Goal: Information Seeking & Learning: Check status

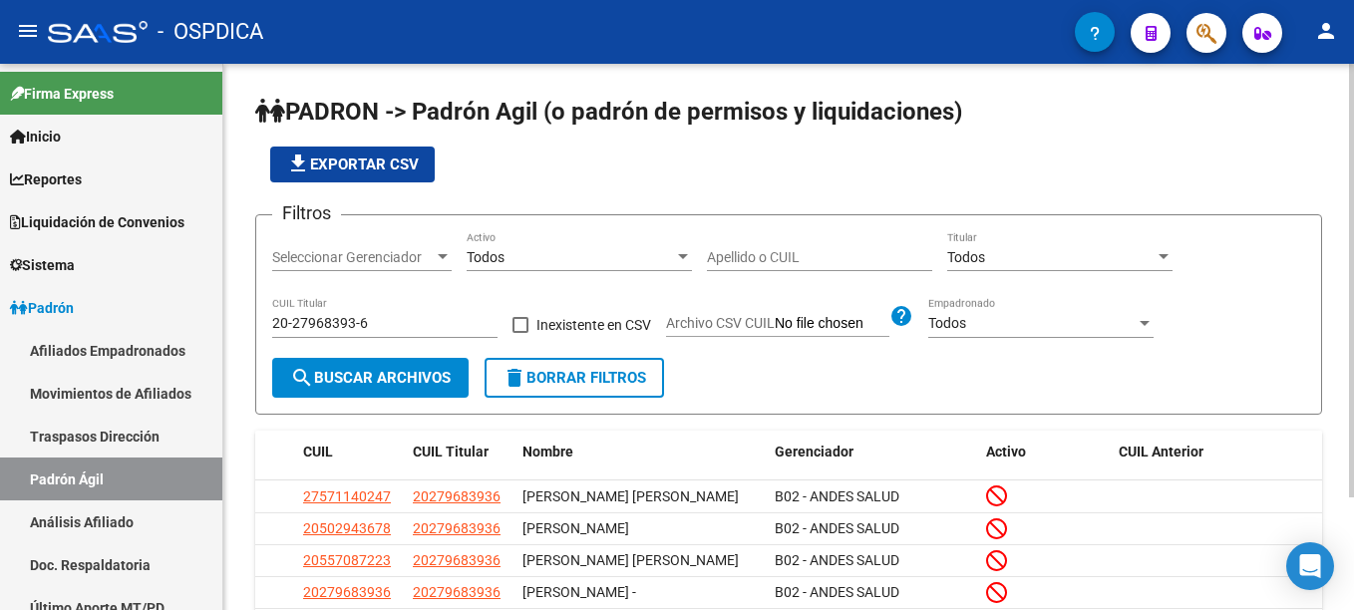
scroll to position [60, 0]
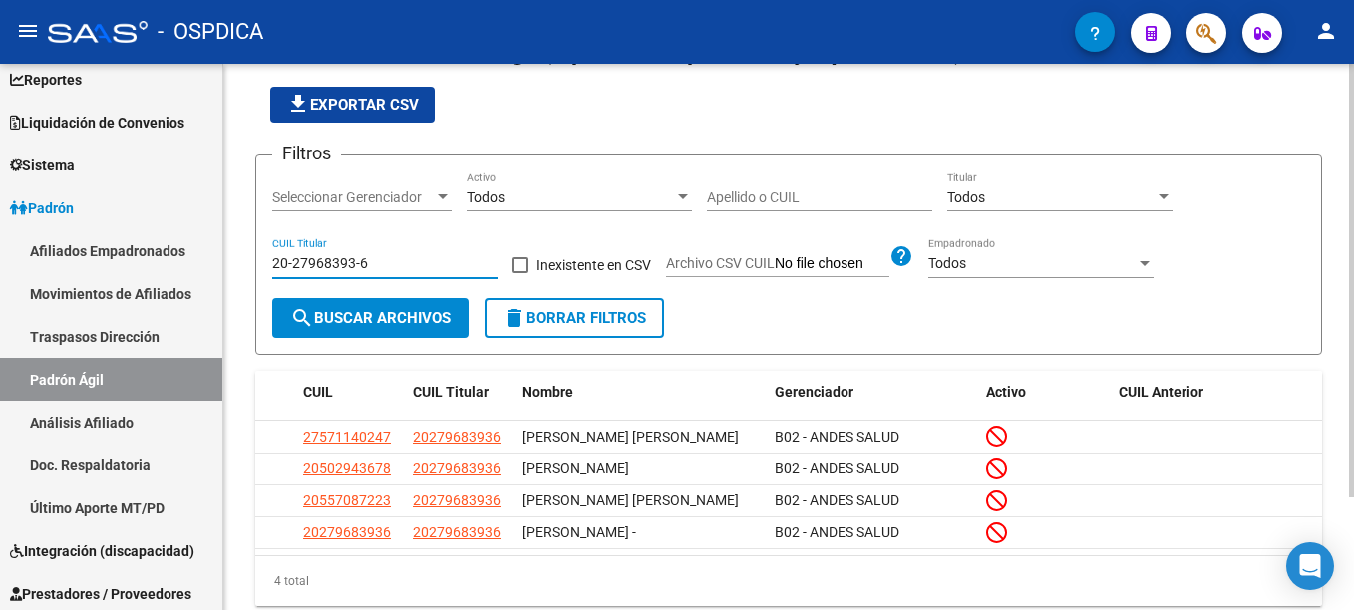
drag, startPoint x: 380, startPoint y: 263, endPoint x: 225, endPoint y: 283, distance: 155.8
click at [225, 283] on div "PADRON -> Padrón Agil ([PERSON_NAME] de permisos y liquidaciones) file_download…" at bounding box center [788, 337] width 1131 height 666
paste input "3-20802835-9"
type input "23-20802835-9"
click at [329, 321] on span "search Buscar Archivos" at bounding box center [370, 318] width 161 height 18
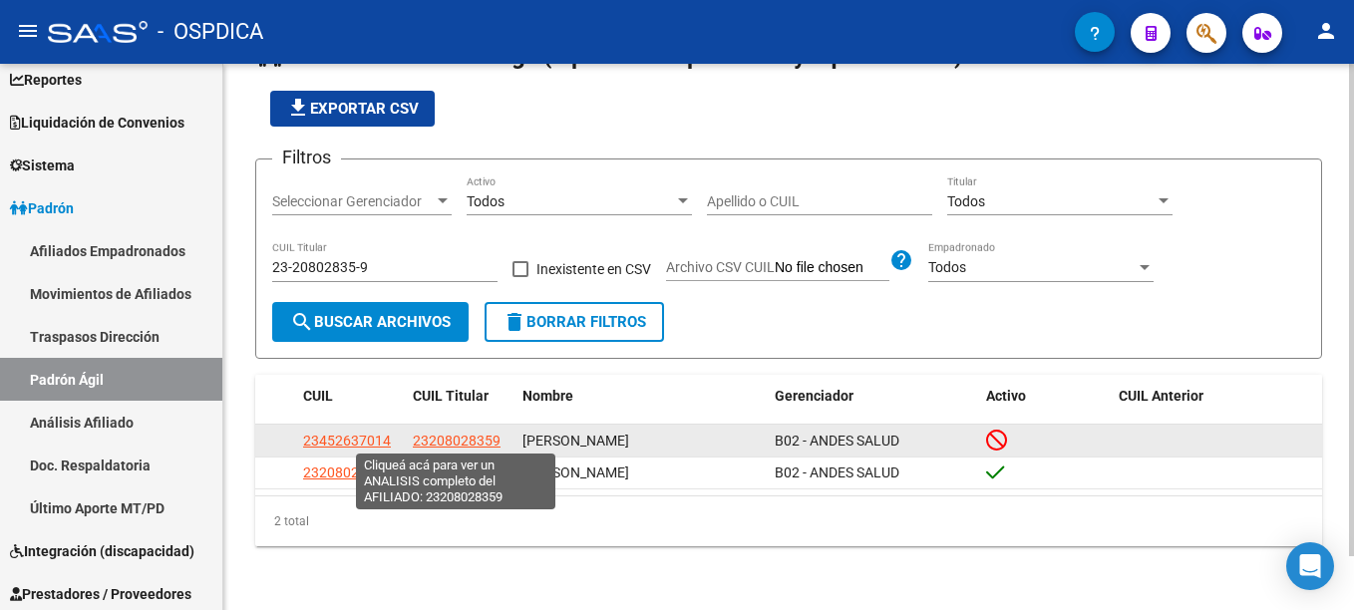
click at [467, 441] on span "23208028359" at bounding box center [457, 441] width 88 height 16
type textarea "23208028359"
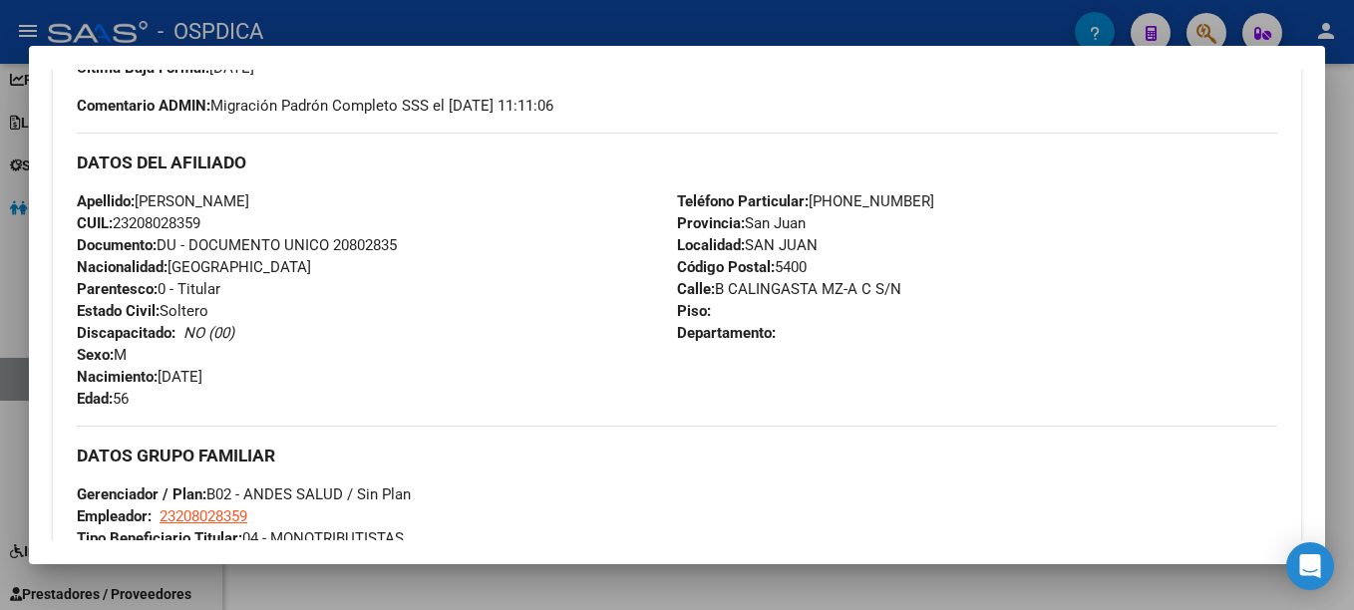
scroll to position [798, 0]
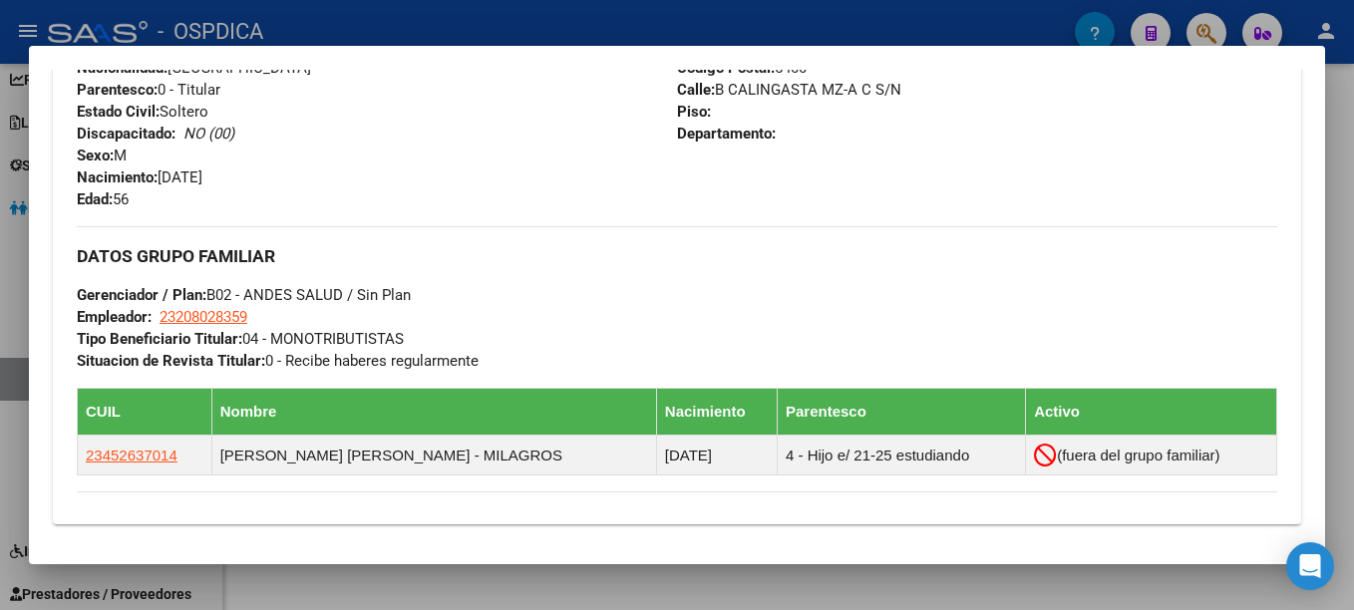
click at [1020, 26] on div at bounding box center [677, 305] width 1354 height 610
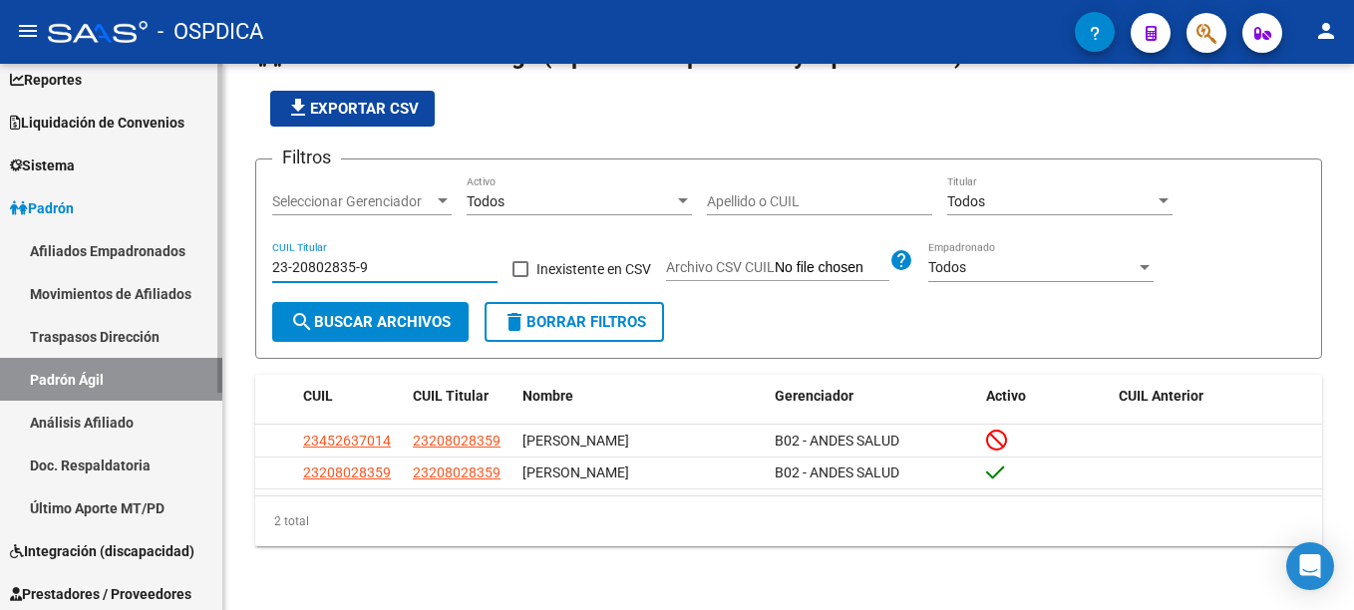
drag, startPoint x: 400, startPoint y: 260, endPoint x: 199, endPoint y: 286, distance: 202.1
click at [199, 286] on mat-sidenav-container "Firma Express Inicio Instructivos Contacto OS Reportes Ingresos Devengados Deta…" at bounding box center [677, 337] width 1354 height 546
paste input "7-20525178-8"
type input "27-20525178-8"
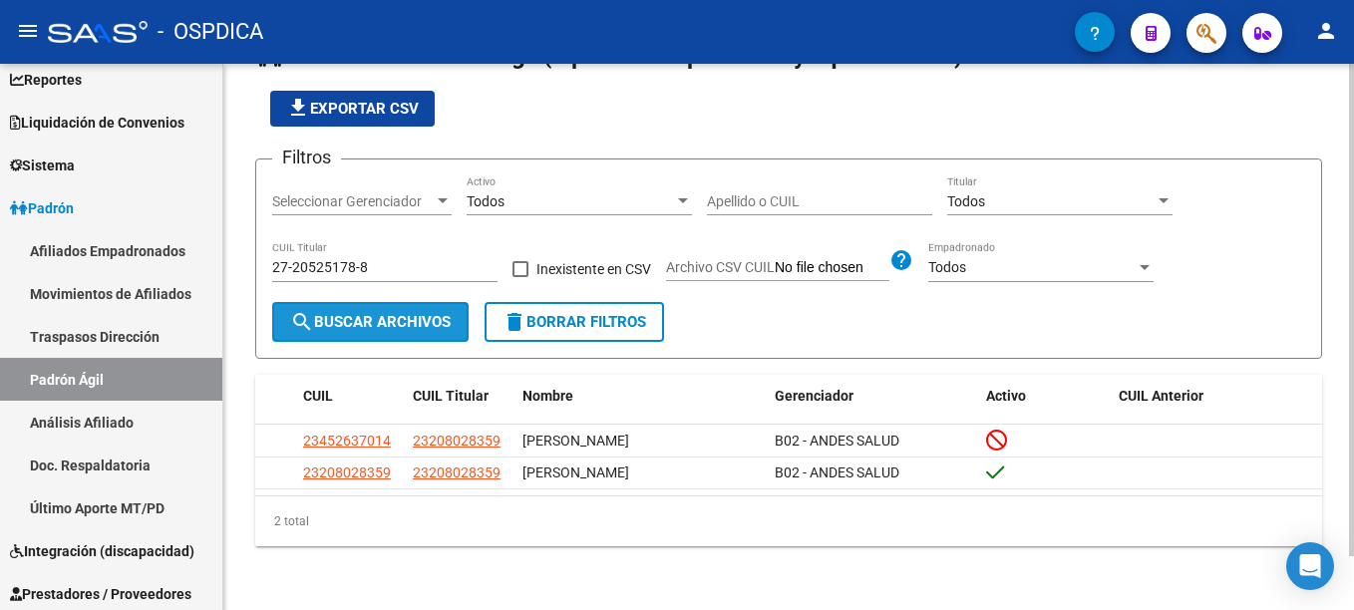
click at [353, 320] on span "search Buscar Archivos" at bounding box center [370, 322] width 161 height 18
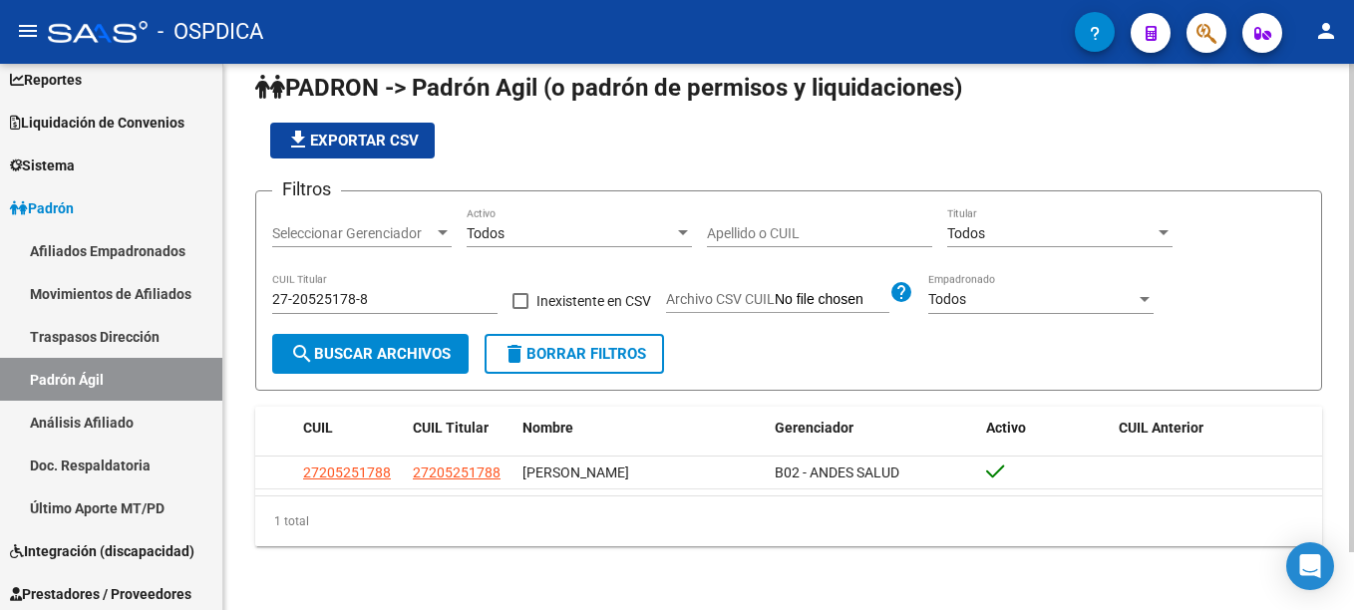
scroll to position [27, 0]
